Goal: Transaction & Acquisition: Purchase product/service

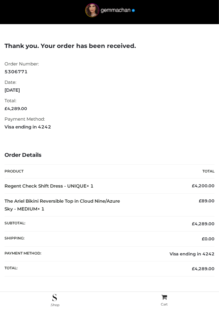
click at [157, 33] on strong "Visa ending in 4242" at bounding box center [102, 127] width 195 height 8
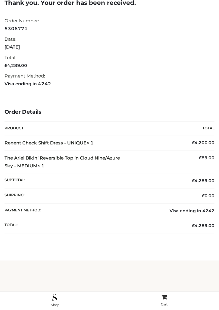
click at [179, 33] on th "Total" at bounding box center [167, 128] width 95 height 14
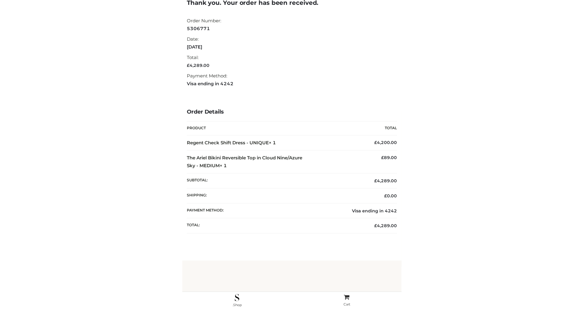
scroll to position [0, 0]
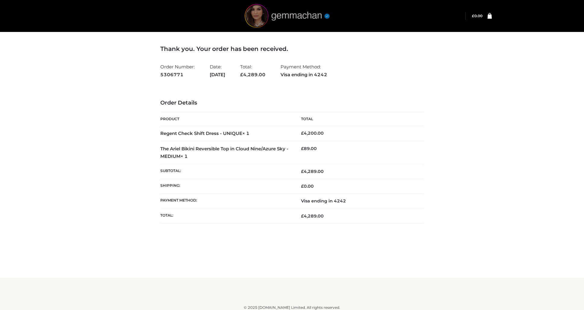
click at [219, 16] on img at bounding box center [287, 16] width 90 height 24
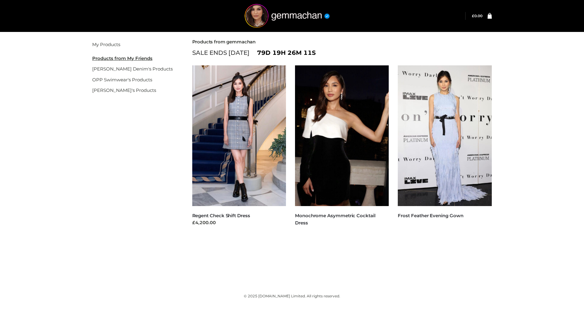
click at [112, 135] on div "Filter My Products Products from My Friends [PERSON_NAME] Denim's Products OPP …" at bounding box center [292, 148] width 415 height 236
click at [188, 192] on li "CLOTHING , DRESSES , FFP Regent Check Shift Dress £4,200.00 Select options" at bounding box center [239, 149] width 103 height 168
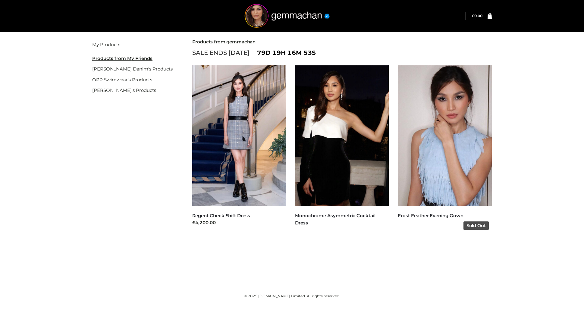
click at [462, 130] on img at bounding box center [445, 135] width 94 height 141
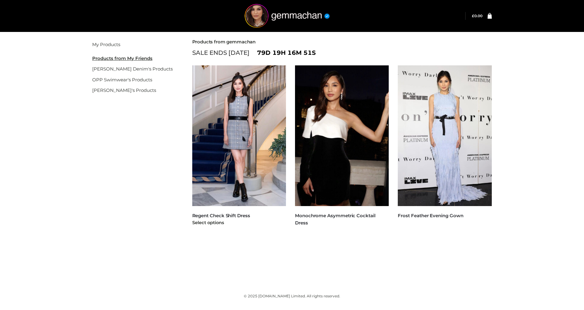
click at [228, 160] on img at bounding box center [239, 135] width 94 height 141
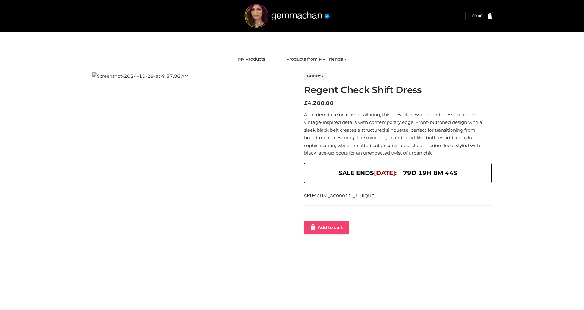
click at [331, 230] on link "Add to cart" at bounding box center [326, 227] width 45 height 13
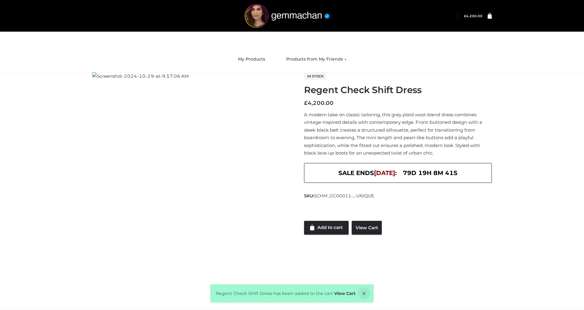
click at [483, 18] on link at bounding box center [486, 16] width 9 height 6
click at [319, 89] on link "OPP Swimwear's Products" at bounding box center [326, 89] width 89 height 14
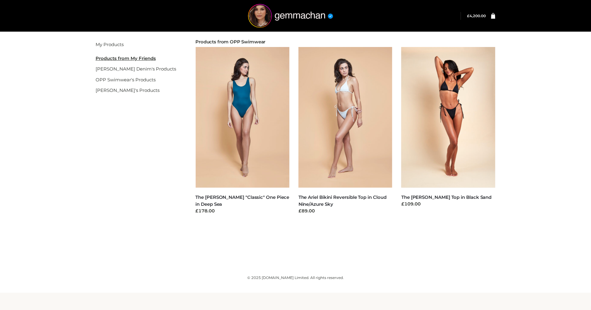
click at [494, 18] on icon at bounding box center [493, 16] width 4 height 6
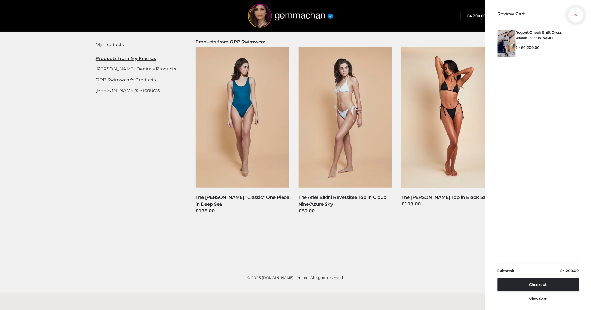
click at [579, 16] on icon at bounding box center [575, 15] width 15 height 15
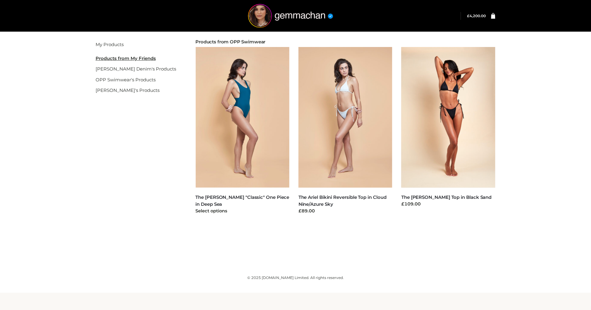
click at [266, 80] on img at bounding box center [243, 117] width 94 height 141
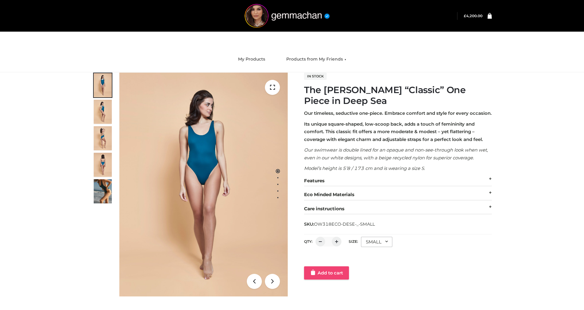
click at [332, 280] on link "Add to cart" at bounding box center [326, 272] width 45 height 13
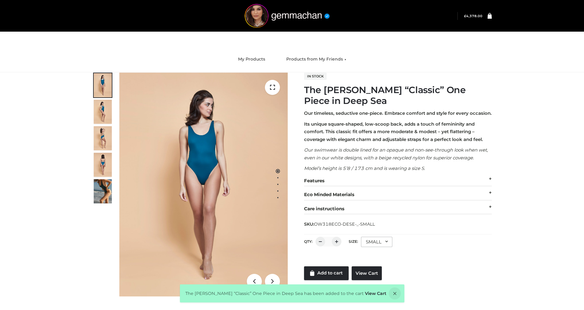
click at [492, 18] on div "Login" at bounding box center [292, 16] width 415 height 32
click at [486, 15] on link at bounding box center [486, 16] width 9 height 6
click at [489, 16] on icon at bounding box center [490, 16] width 4 height 6
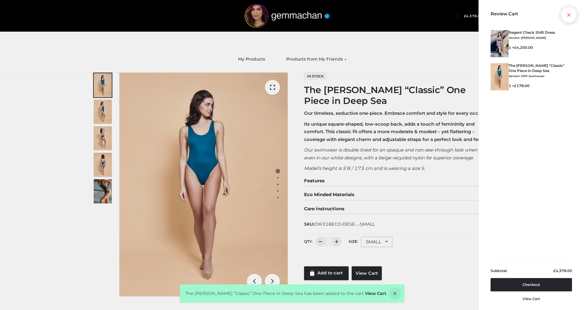
click at [569, 16] on icon at bounding box center [568, 15] width 15 height 15
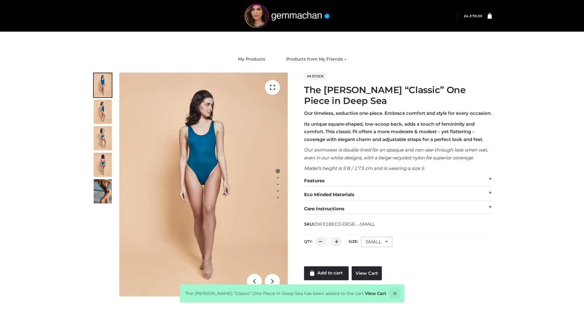
scroll to position [61, 0]
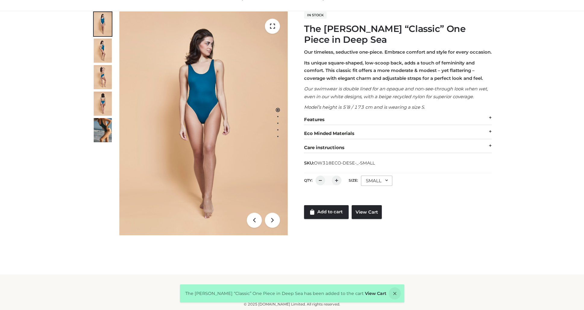
click at [390, 116] on div "Our timeless, seductive one-piece. Embrace comfort and style for every occasion…" at bounding box center [398, 100] width 188 height 105
